Goal: Transaction & Acquisition: Book appointment/travel/reservation

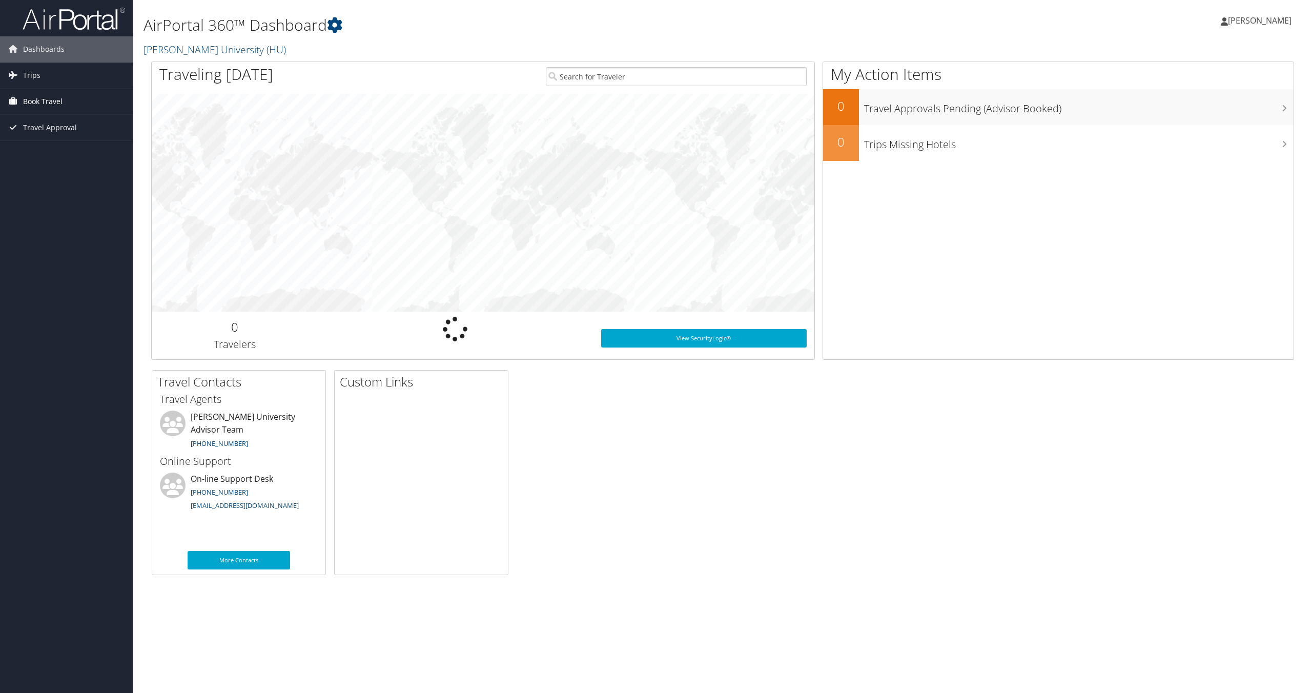
click at [20, 102] on link "Book Travel" at bounding box center [66, 102] width 133 height 26
click at [34, 140] on link "Book/Manage Online Trips" at bounding box center [66, 137] width 133 height 15
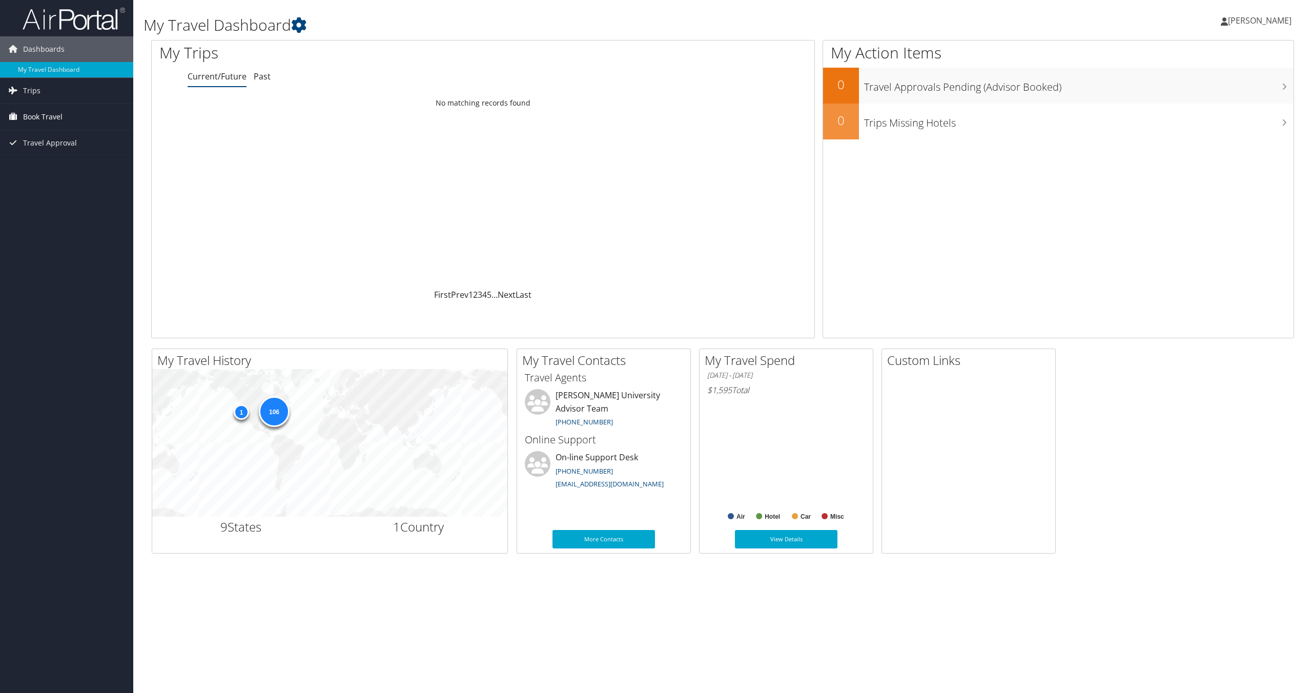
click at [40, 119] on span "Book Travel" at bounding box center [42, 117] width 39 height 26
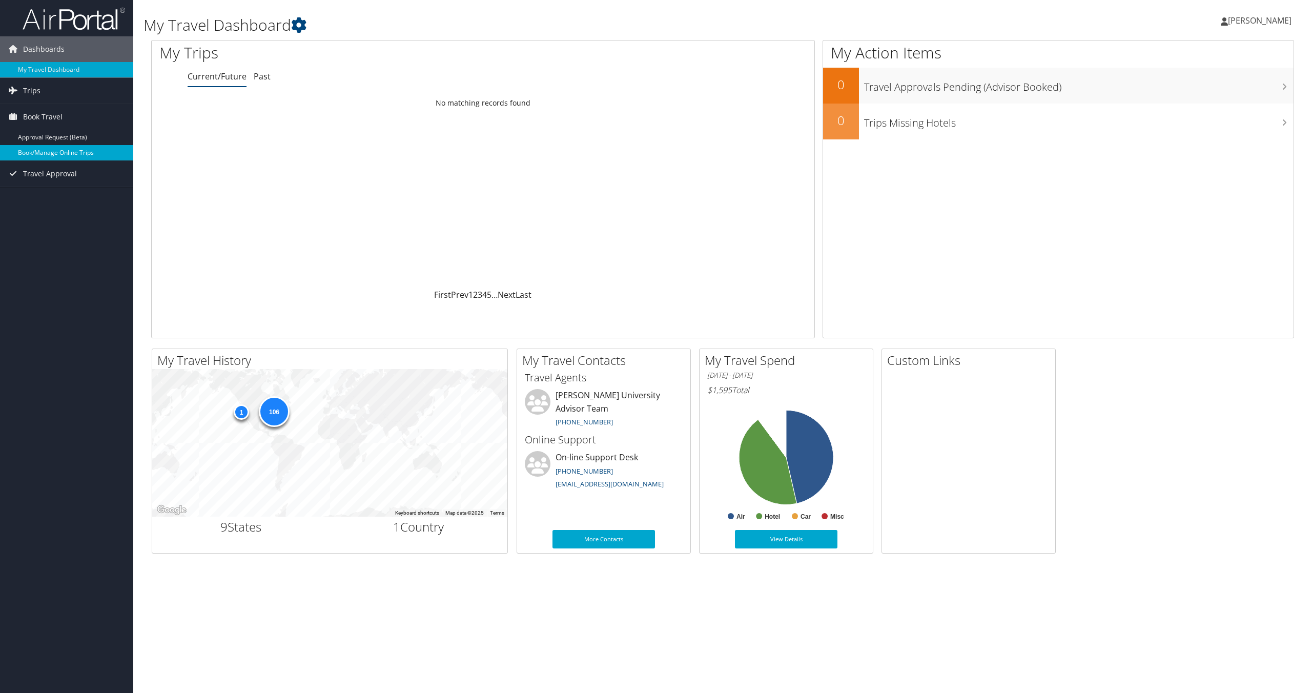
click at [36, 153] on link "Book/Manage Online Trips" at bounding box center [66, 152] width 133 height 15
